Goal: Transaction & Acquisition: Purchase product/service

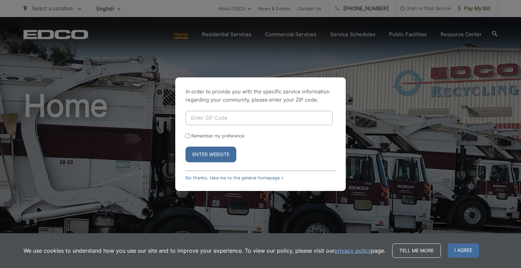
click at [225, 119] on input "Enter ZIP Code" at bounding box center [259, 118] width 147 height 14
type input "91977"
click at [214, 149] on button "Enter Website" at bounding box center [211, 155] width 51 height 16
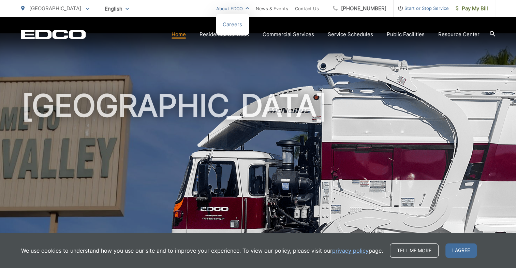
click at [241, 7] on link "About EDCO" at bounding box center [232, 8] width 33 height 8
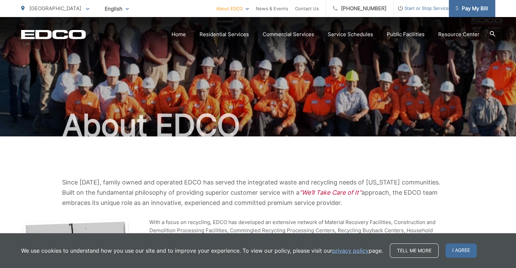
click at [467, 7] on span "Pay My Bill" at bounding box center [472, 8] width 32 height 8
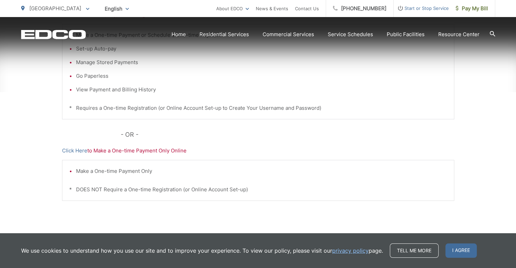
scroll to position [217, 0]
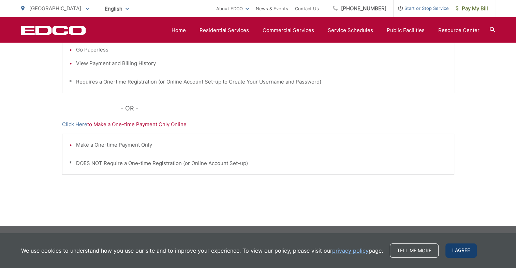
click at [455, 248] on span "I agree" at bounding box center [460, 251] width 31 height 14
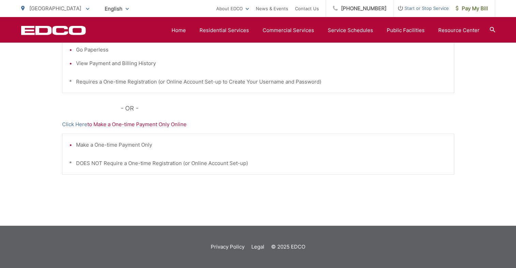
scroll to position [46, 0]
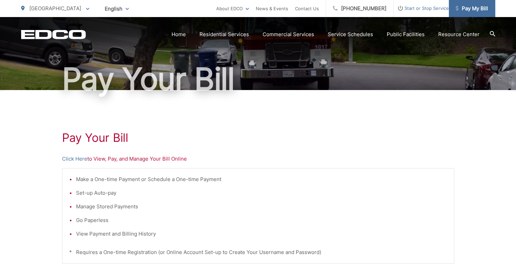
click at [476, 6] on span "Pay My Bill" at bounding box center [472, 8] width 32 height 8
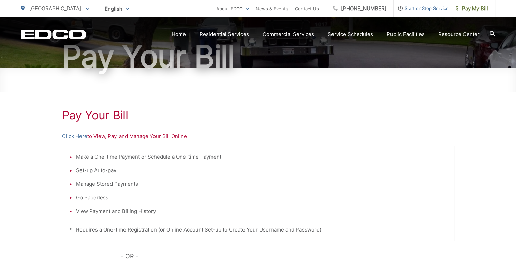
scroll to position [136, 0]
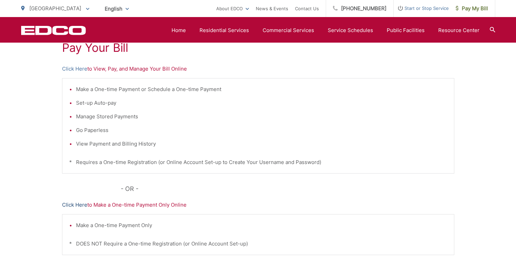
drag, startPoint x: 118, startPoint y: 204, endPoint x: 77, endPoint y: 205, distance: 41.3
click at [77, 205] on link "Click Here" at bounding box center [74, 205] width 25 height 8
click at [68, 70] on link "Click Here" at bounding box center [74, 69] width 25 height 8
